Goal: Information Seeking & Learning: Learn about a topic

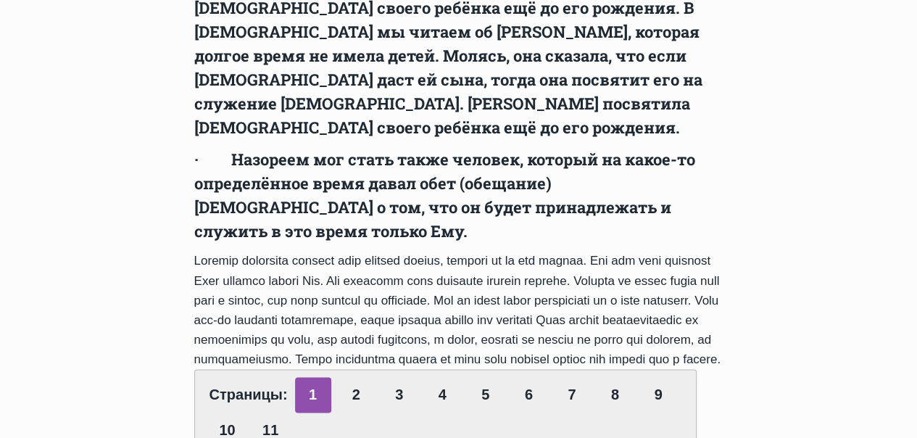
scroll to position [870, 0]
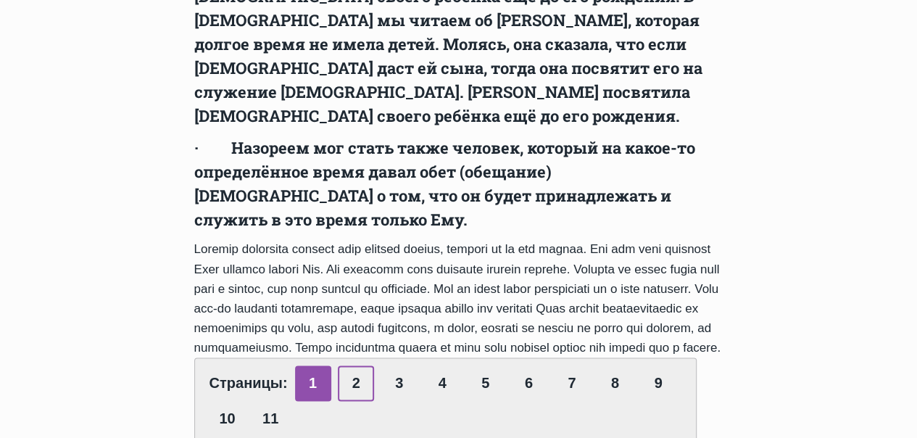
click at [355, 365] on link "2" at bounding box center [356, 383] width 36 height 36
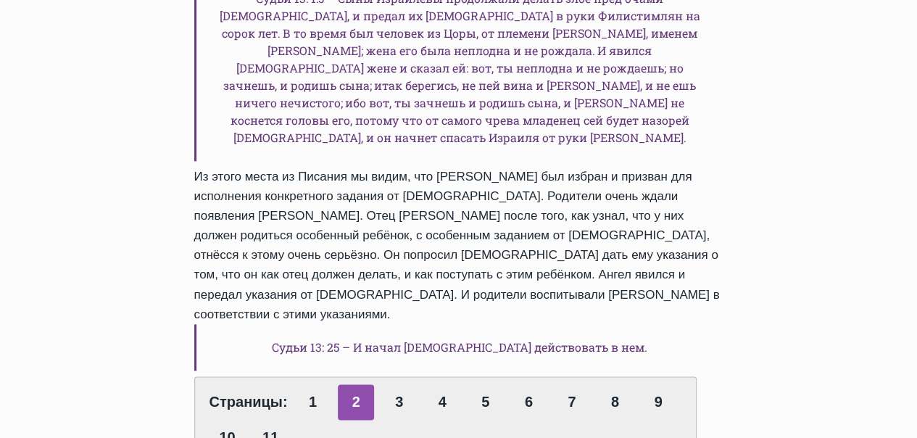
scroll to position [797, 0]
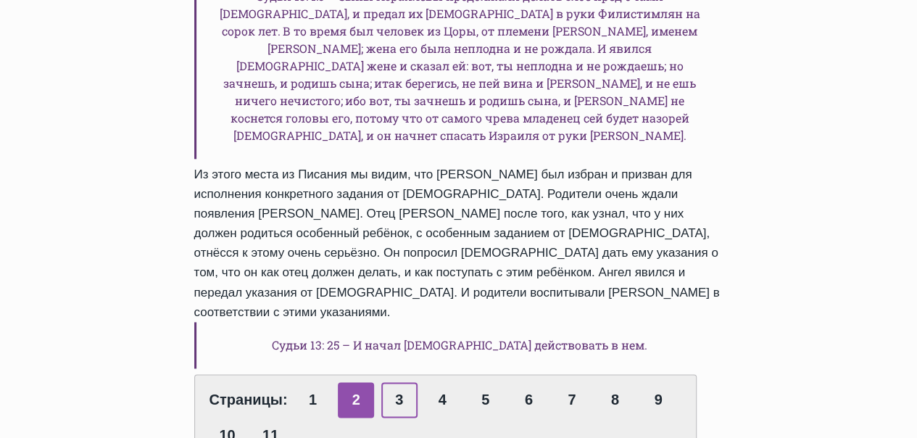
click at [399, 382] on link "3" at bounding box center [399, 400] width 36 height 36
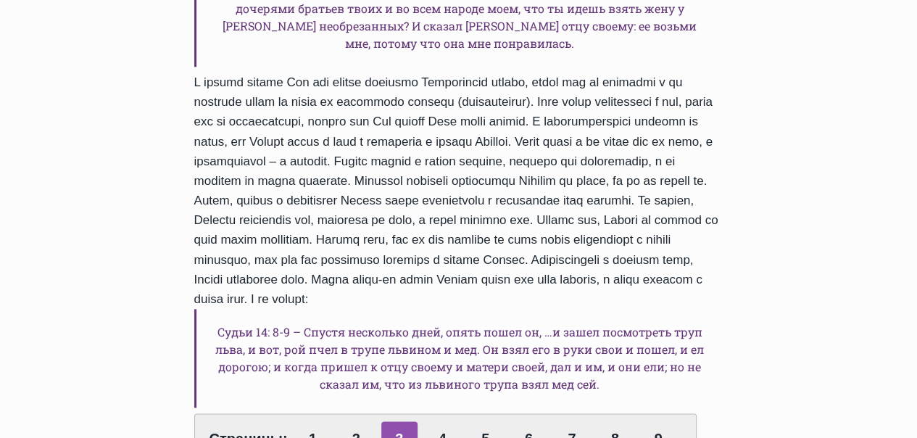
scroll to position [797, 0]
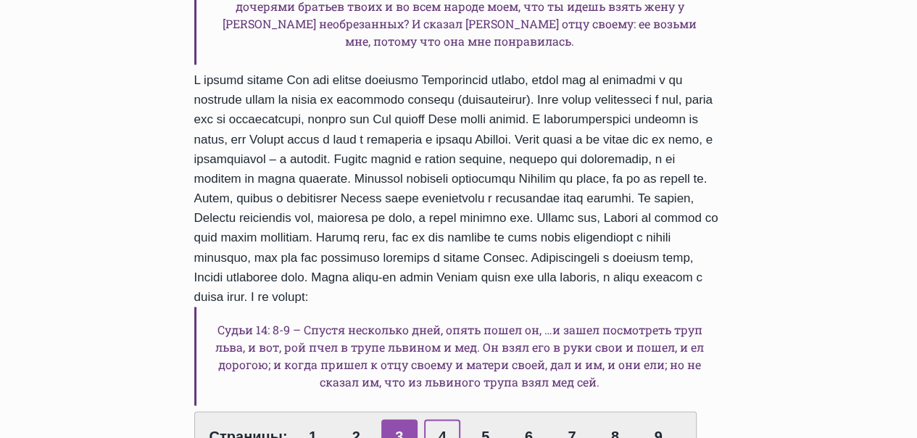
click at [440, 419] on link "4" at bounding box center [442, 437] width 36 height 36
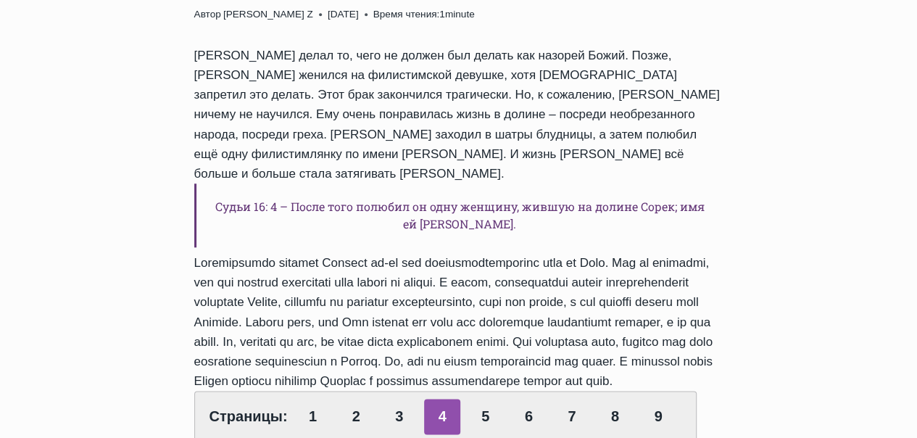
scroll to position [652, 0]
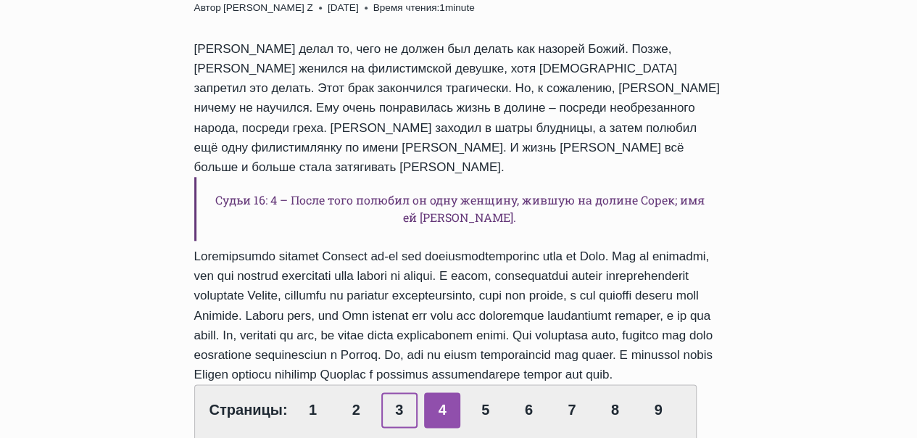
click at [396, 392] on link "3" at bounding box center [399, 410] width 36 height 36
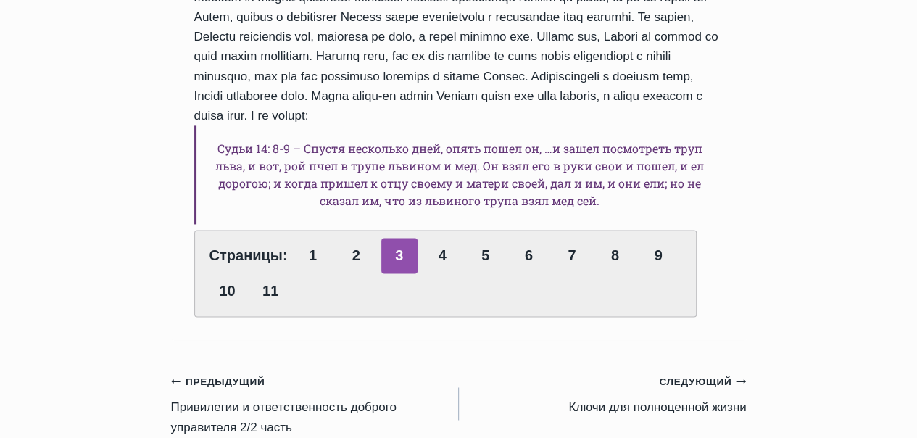
scroll to position [942, 0]
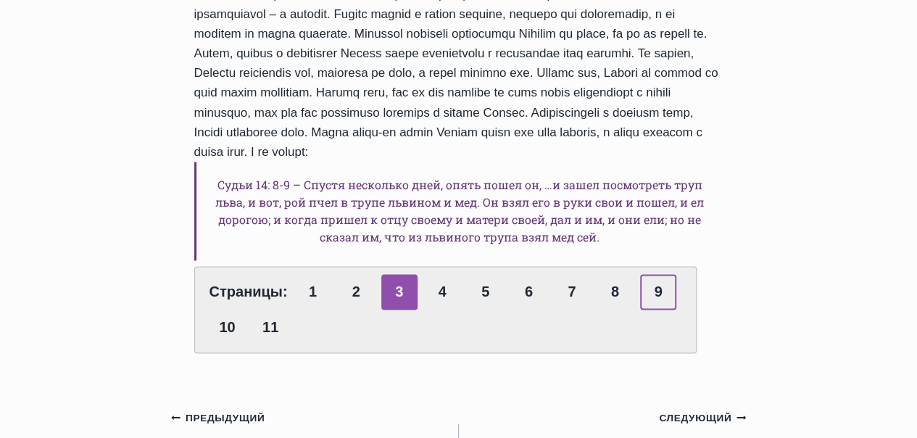
click at [655, 274] on link "9" at bounding box center [658, 292] width 36 height 36
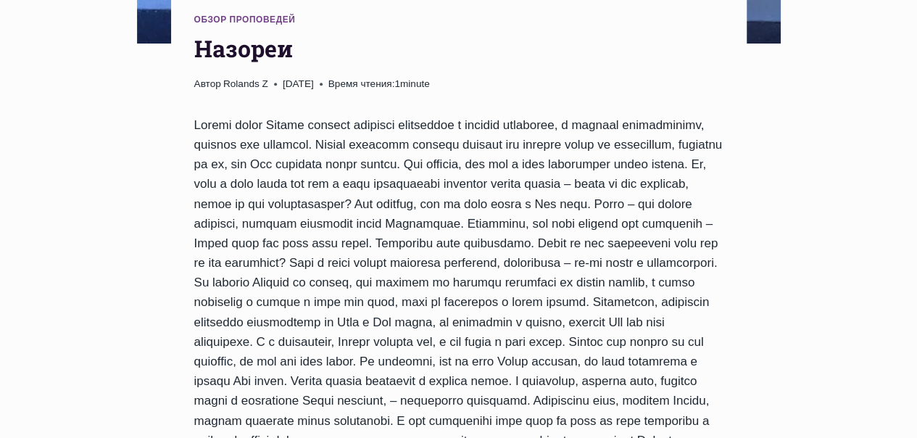
scroll to position [580, 0]
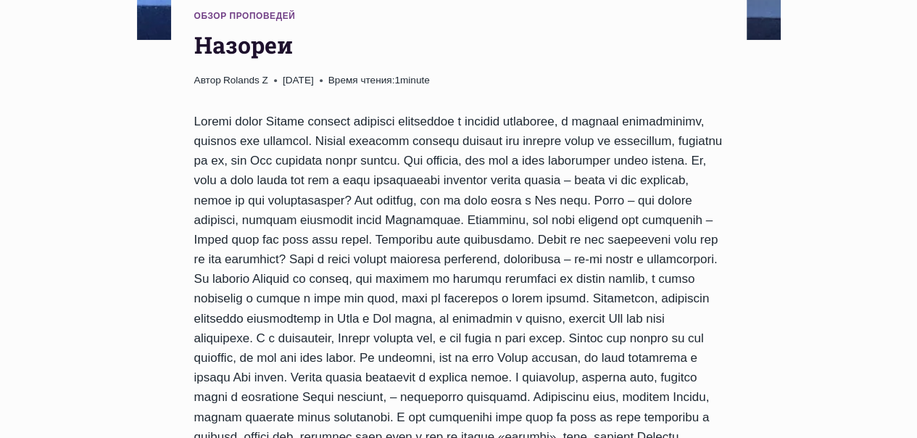
click at [550, 313] on div "Страницы: 1 2 3 4 5 6 7 8 9 10 11" at bounding box center [458, 332] width 529 height 441
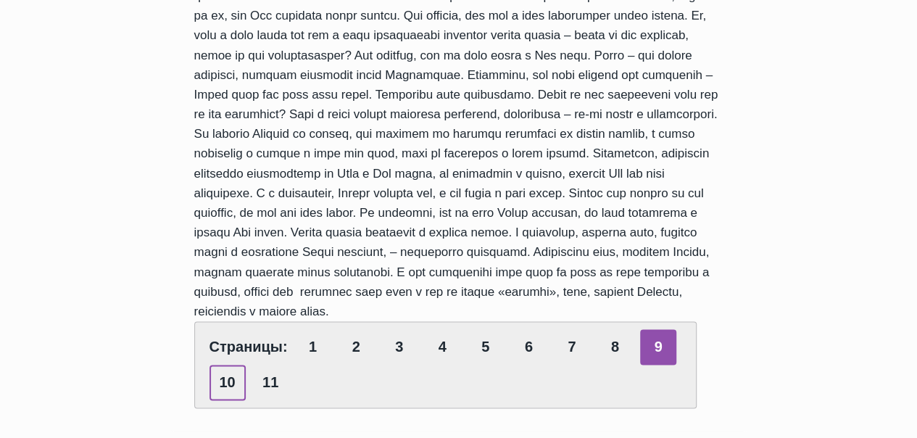
click at [224, 364] on link "10" at bounding box center [227, 382] width 36 height 36
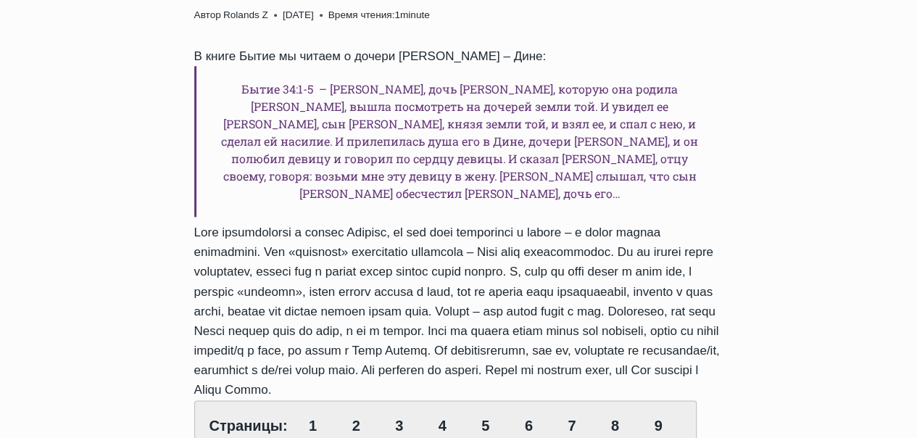
scroll to position [652, 0]
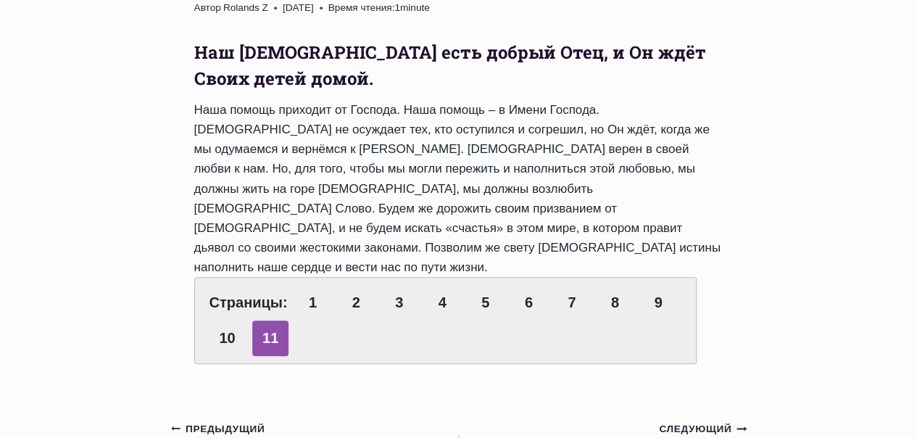
scroll to position [580, 0]
